Goal: Task Accomplishment & Management: Manage account settings

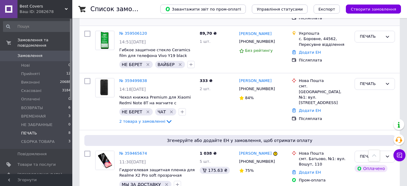
scroll to position [361, 0]
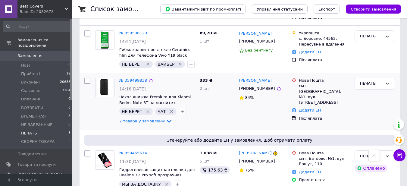
click at [165, 118] on icon at bounding box center [168, 121] width 7 height 7
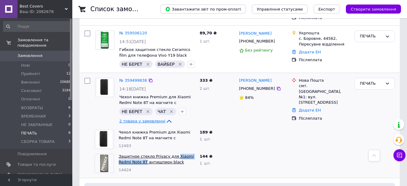
drag, startPoint x: 171, startPoint y: 130, endPoint x: 133, endPoint y: 139, distance: 39.3
click at [133, 151] on div "Защитное стекло Privacy для Xiaomi Redmi Note 8T антишпион black 14424" at bounding box center [156, 163] width 81 height 24
copy link "Xiaomi Redmi Note 8T"
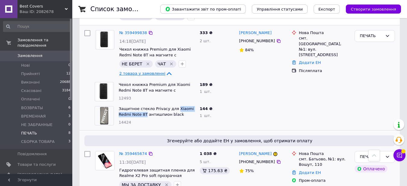
scroll to position [409, 0]
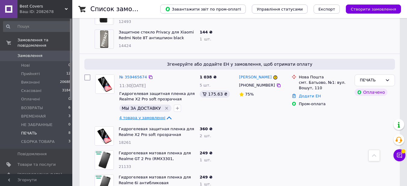
scroll to position [506, 0]
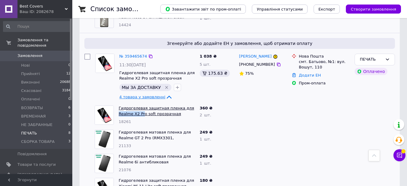
drag, startPoint x: 122, startPoint y: 90, endPoint x: 143, endPoint y: 92, distance: 20.3
click at [143, 103] on div "Гидрогелевая защитная пленка для Realme X2 Pro soft прозрачная глянцевая 18261" at bounding box center [156, 115] width 81 height 24
click at [144, 119] on div "18261" at bounding box center [157, 122] width 76 height 6
drag, startPoint x: 118, startPoint y: 89, endPoint x: 143, endPoint y: 90, distance: 26.0
click at [143, 103] on div "Гидрогелевая защитная пленка для Realme X2 Pro soft прозрачная глянцевая 18261" at bounding box center [156, 115] width 81 height 24
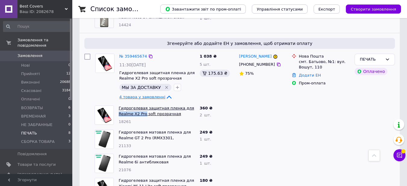
copy link "Realme X2 Pro"
drag, startPoint x: 120, startPoint y: 163, endPoint x: 148, endPoint y: 165, distance: 28.1
click at [148, 175] on div "Гидрогелевая защитная пленка для Xiaomi Mi 11 Lite soft прозрачная глянцевая 18…" at bounding box center [156, 187] width 81 height 24
copy link "Xiaomi Mi 11 Lite"
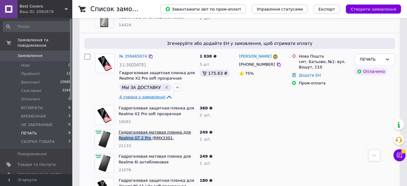
drag, startPoint x: 193, startPoint y: 109, endPoint x: 133, endPoint y: 114, distance: 60.2
click at [133, 127] on div "Гидрогелевая матовая пленка для Realme GT 2 Pro (RMX3301, RMX3300) антибликовая…" at bounding box center [156, 139] width 81 height 24
copy link "Realme GT 2 Pro"
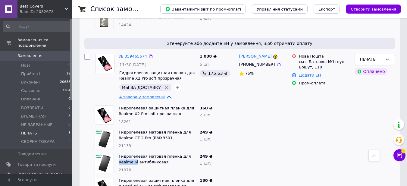
drag, startPoint x: 180, startPoint y: 128, endPoint x: 122, endPoint y: 137, distance: 58.8
click at [122, 151] on div "Гидрогелевая матовая пленка для Realme 6i антибликовая 21076" at bounding box center [156, 163] width 81 height 24
copy link "Realme 6i"
